Goal: Transaction & Acquisition: Purchase product/service

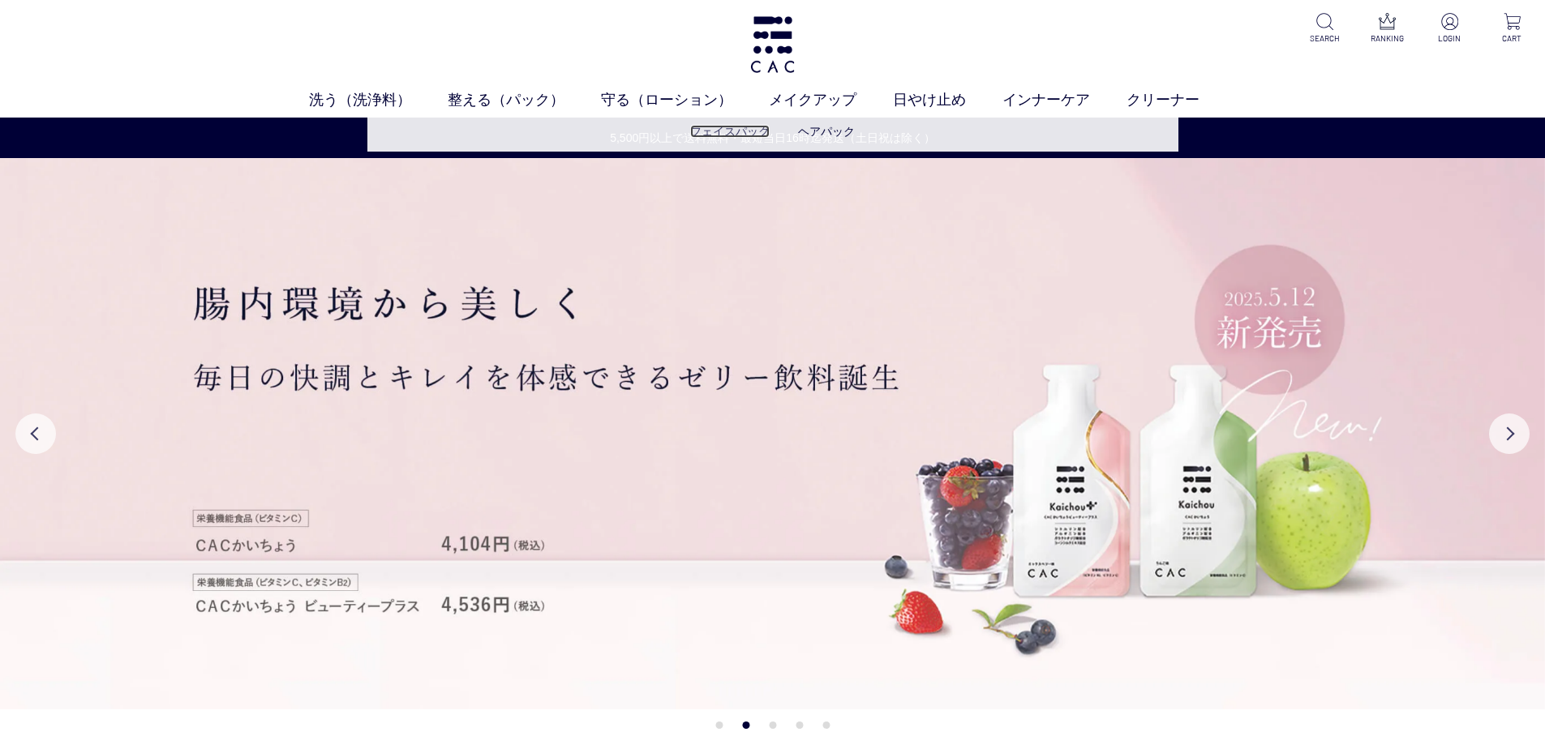
click at [719, 135] on link "フェイスパック" at bounding box center [729, 131] width 79 height 13
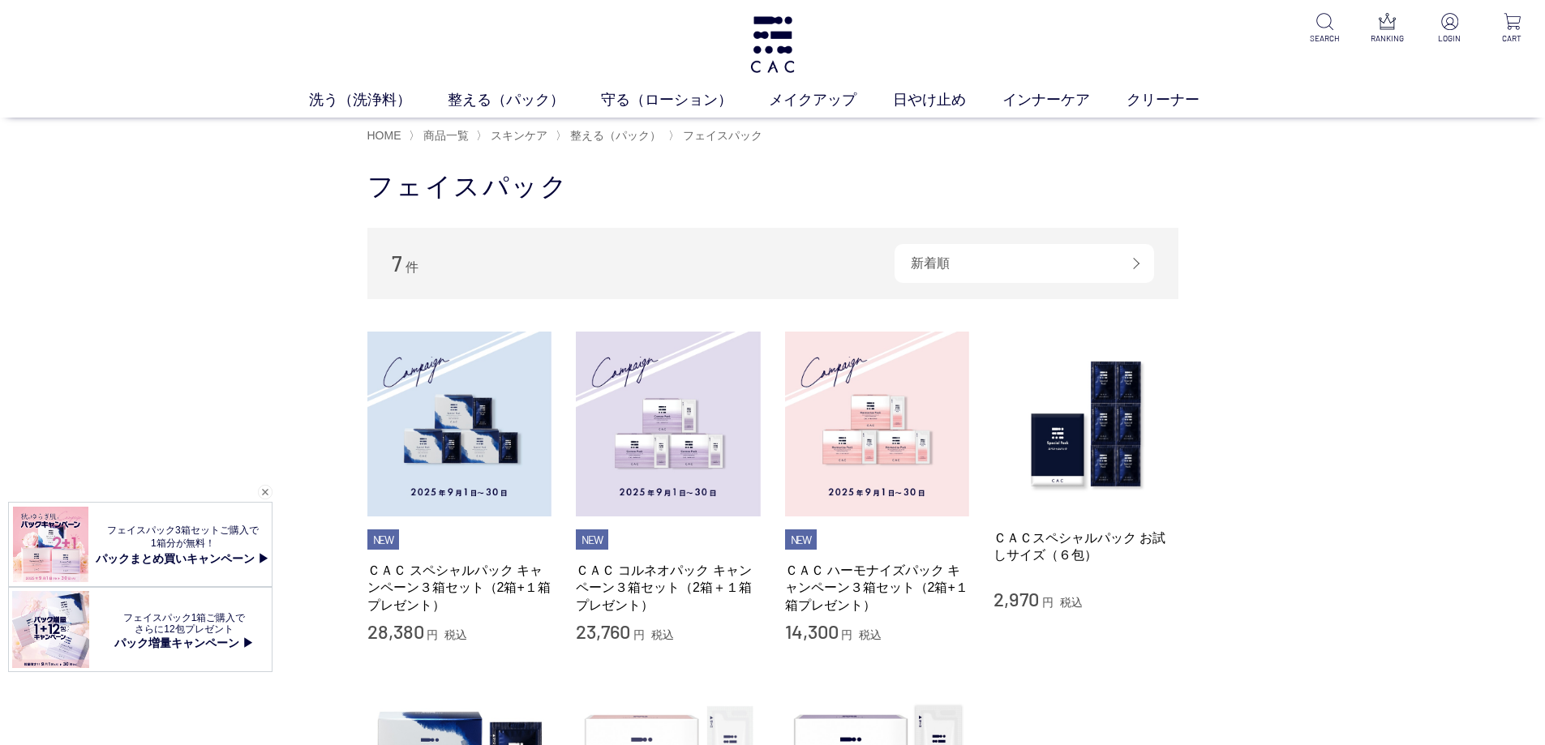
scroll to position [162, 0]
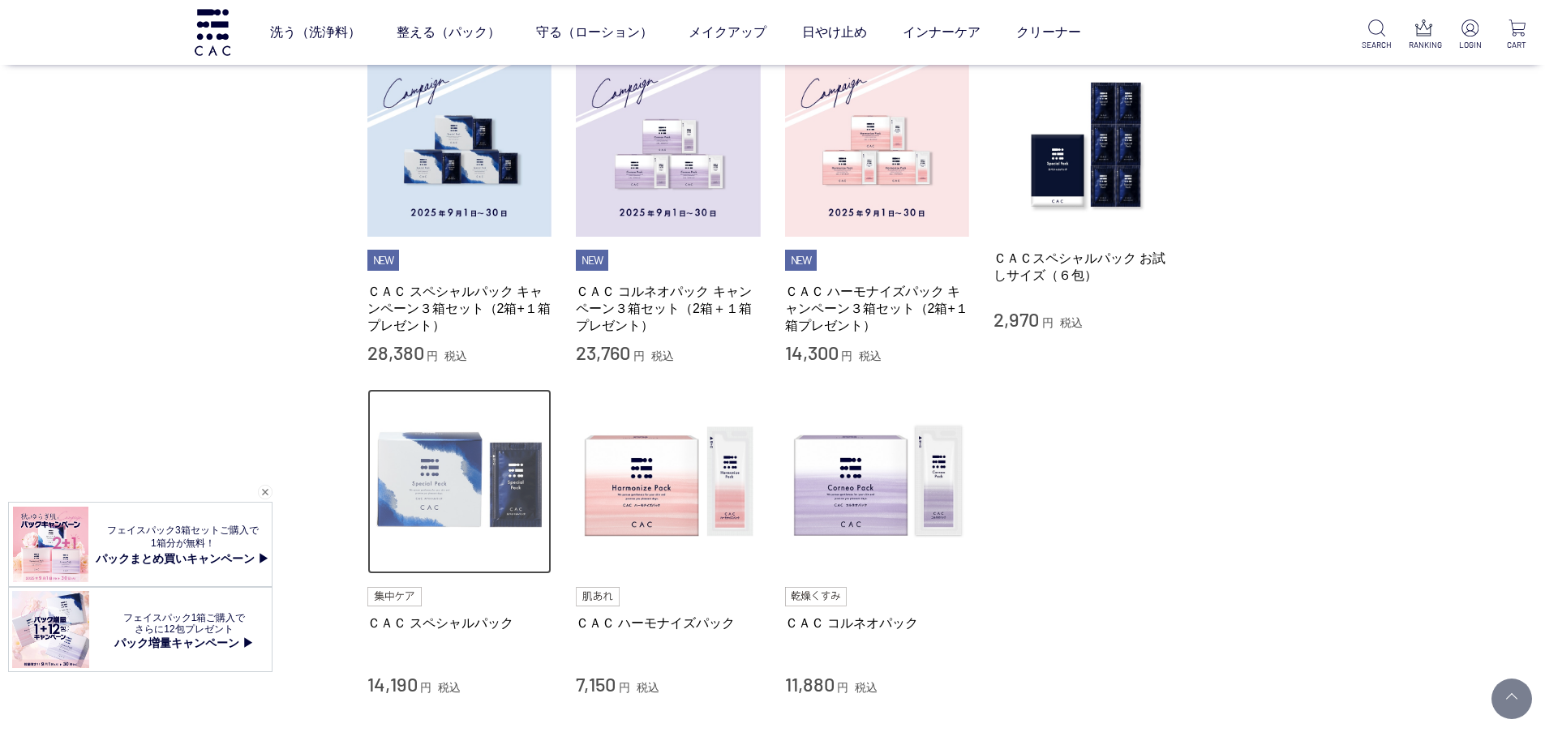
click at [484, 500] on img at bounding box center [459, 481] width 185 height 185
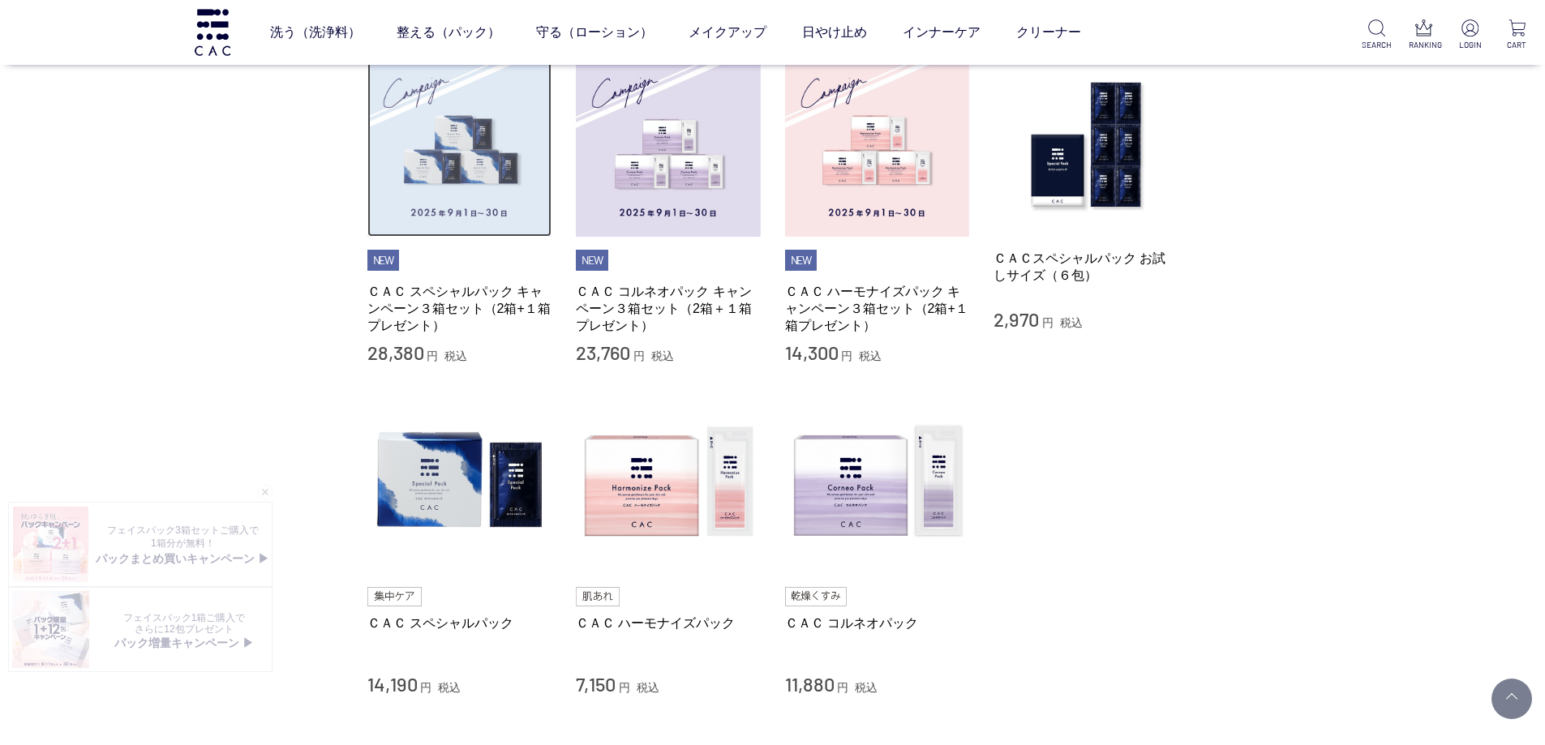
click at [402, 187] on img at bounding box center [459, 145] width 185 height 185
